Goal: Find specific page/section: Find specific page/section

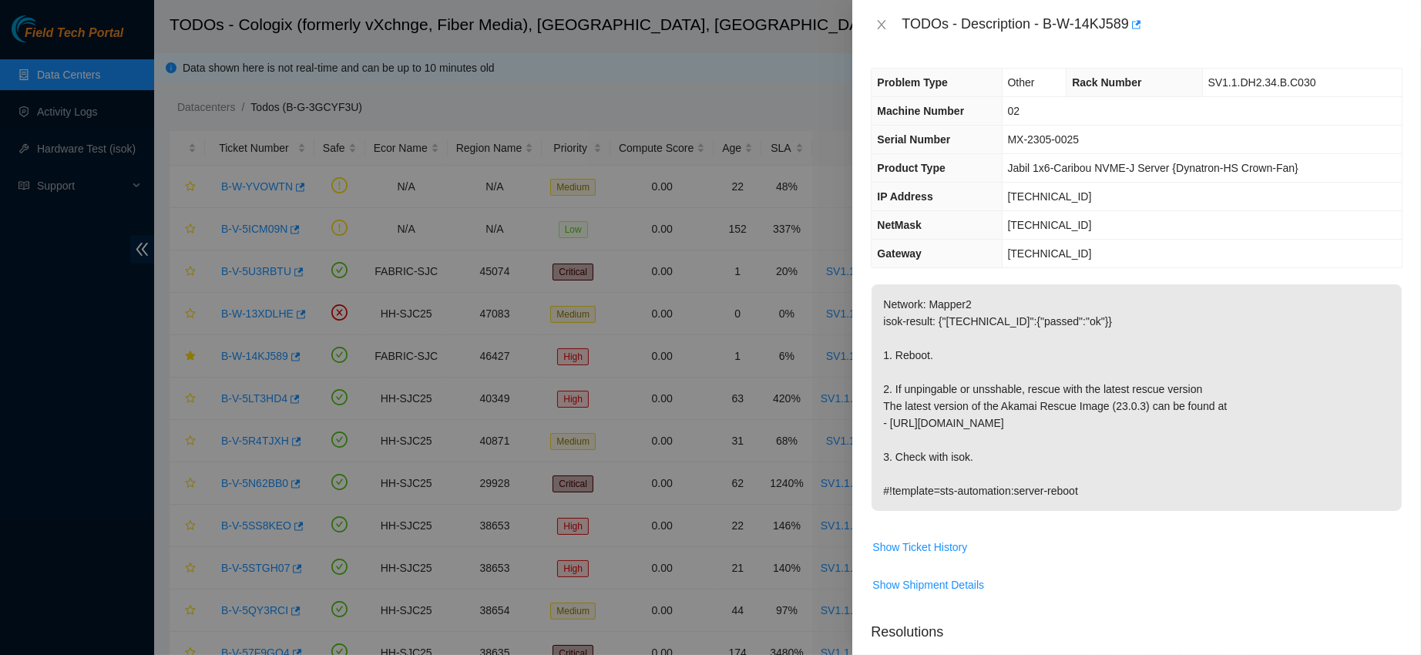
click at [882, 32] on div "TODOs - Description - B-W-14KJ589" at bounding box center [1137, 24] width 532 height 25
click at [884, 22] on icon "close" at bounding box center [882, 24] width 8 height 9
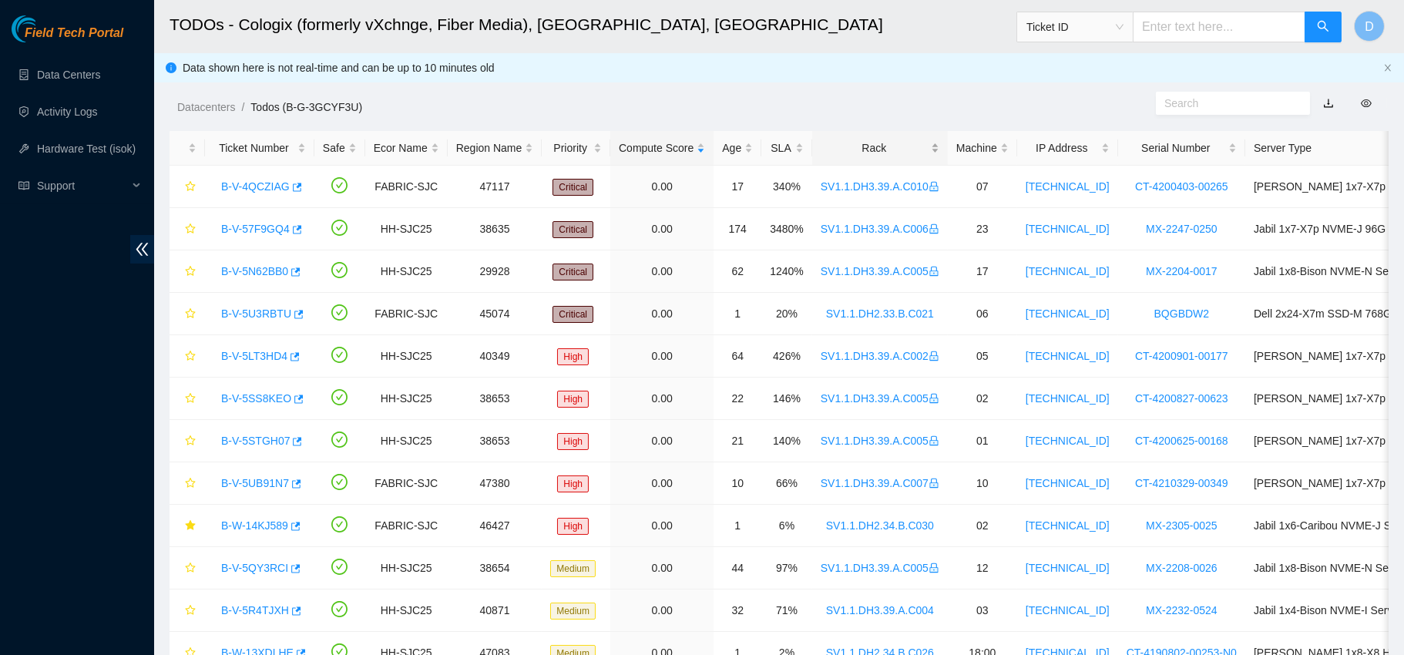
click at [875, 148] on div "Rack" at bounding box center [880, 147] width 119 height 17
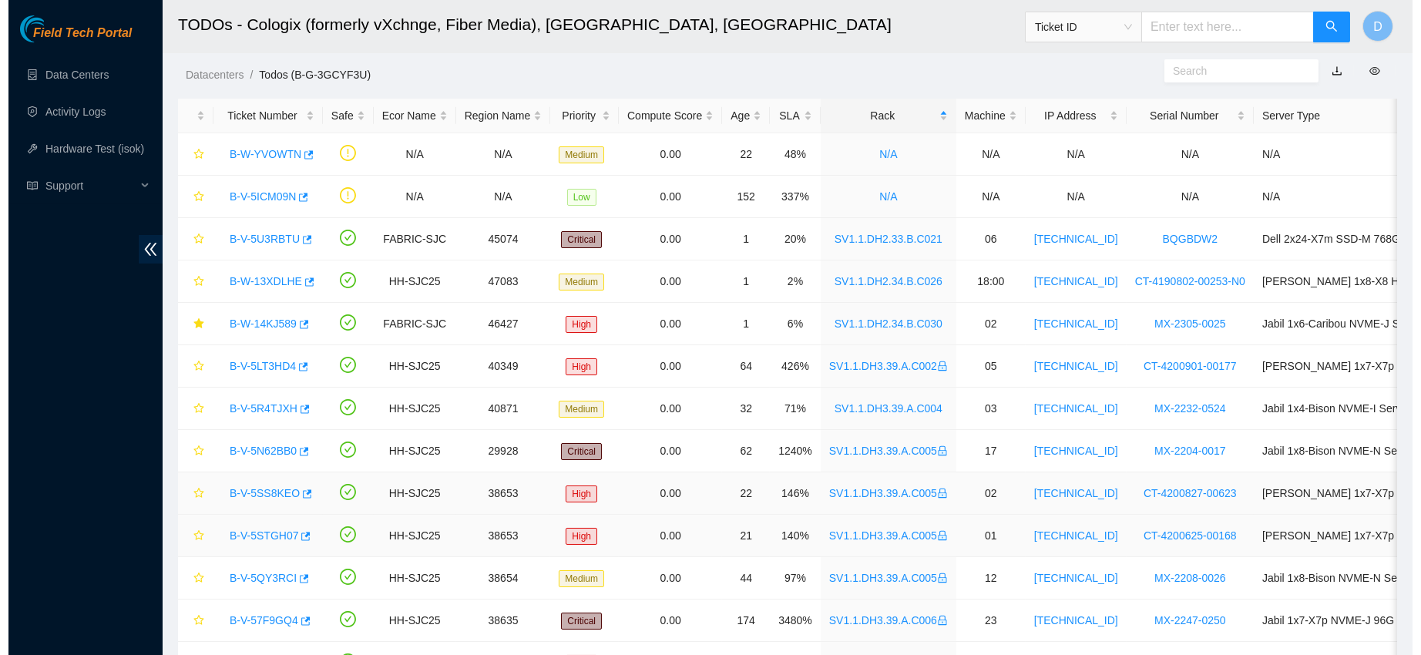
scroll to position [27, 0]
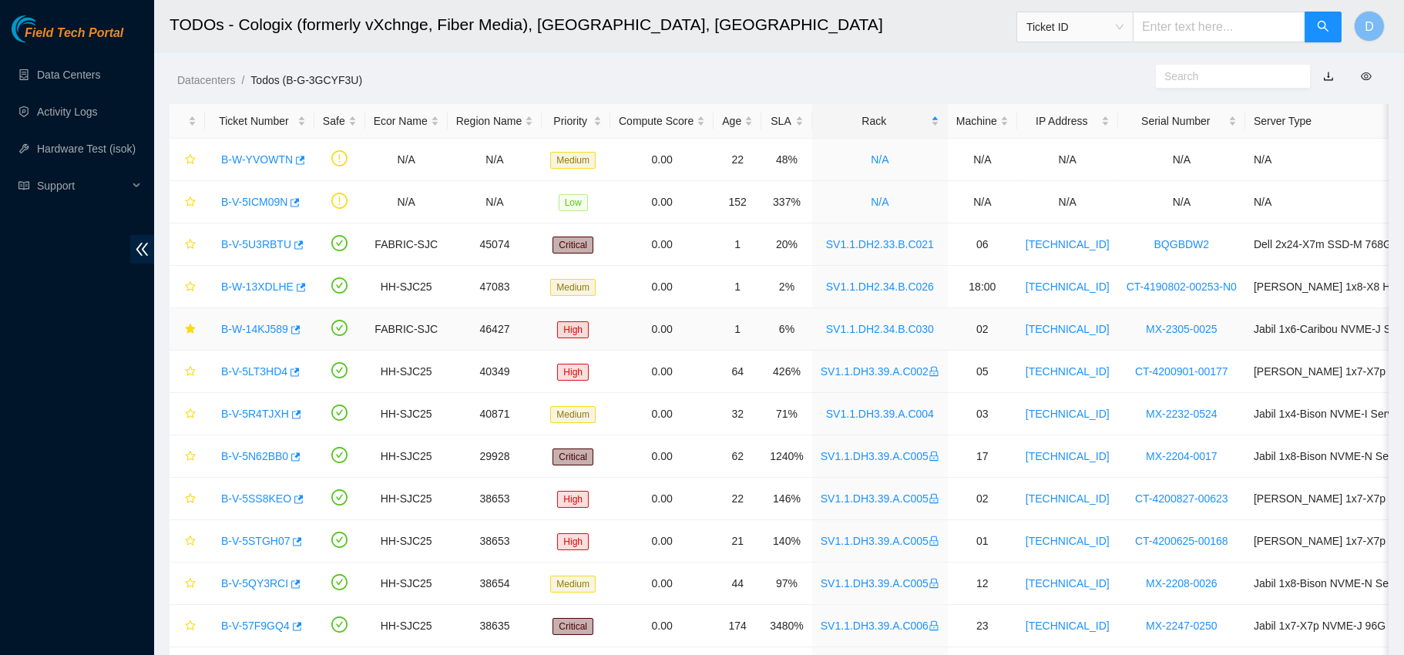
click at [253, 327] on link "B-W-14KJ589" at bounding box center [254, 329] width 67 height 12
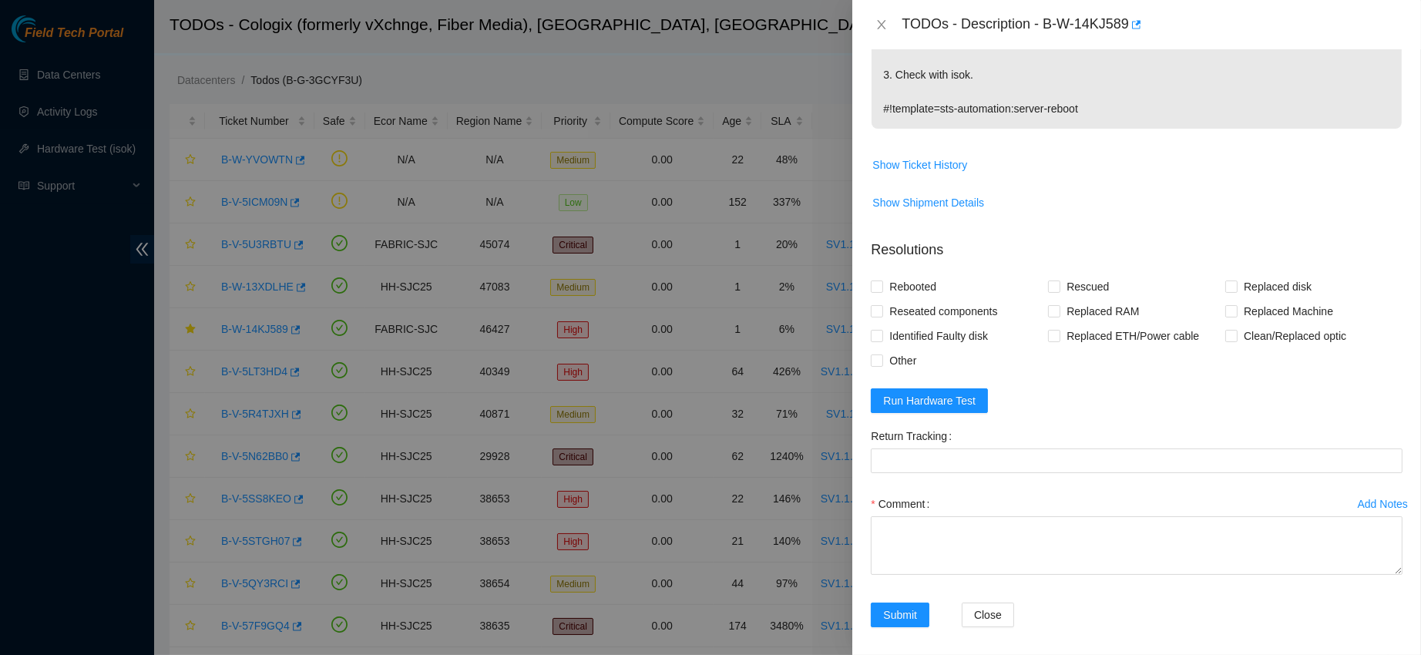
scroll to position [403, 0]
